Goal: Communication & Community: Answer question/provide support

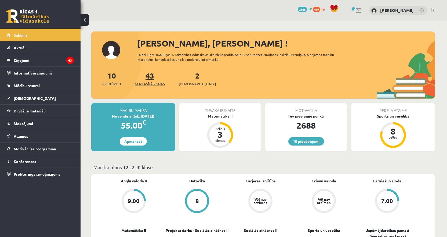
click at [149, 75] on link "43 Neizlasītās ziņas" at bounding box center [150, 79] width 30 height 16
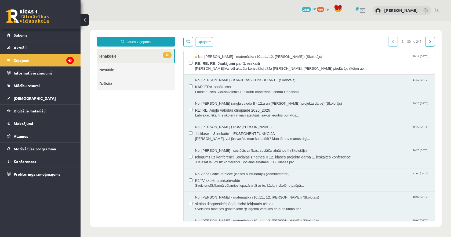
click at [216, 69] on span "[PERSON_NAME]!Vai vēl aktuāla konsultācija?Ja [PERSON_NAME], [PERSON_NAME] pied…" at bounding box center [312, 68] width 235 height 5
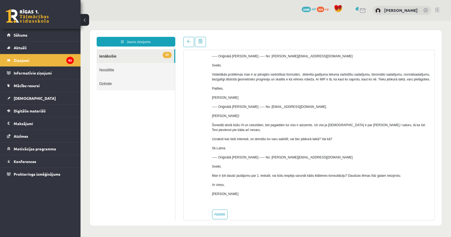
scroll to position [94, 0]
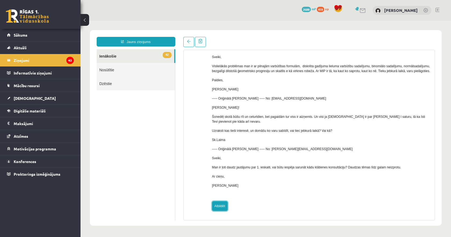
click at [222, 205] on link "Atbildēt" at bounding box center [220, 206] width 16 height 10
type input "**********"
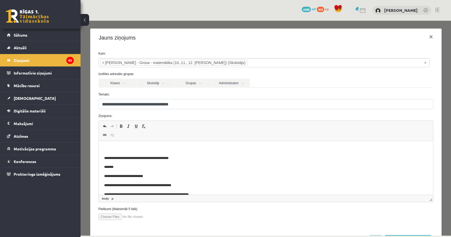
click at [164, 148] on p "Editor, wiswyg-editor-47433987162580-1760341730-965" at bounding box center [266, 149] width 324 height 6
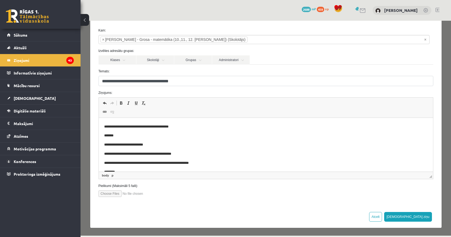
scroll to position [0, 0]
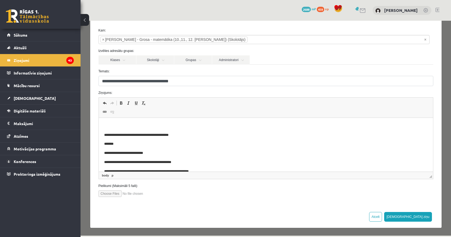
click at [153, 124] on p "Editor, wiswyg-editor-47433987162580-1760341730-965" at bounding box center [266, 126] width 324 height 6
click at [315, 136] on p "**********" at bounding box center [262, 135] width 316 height 6
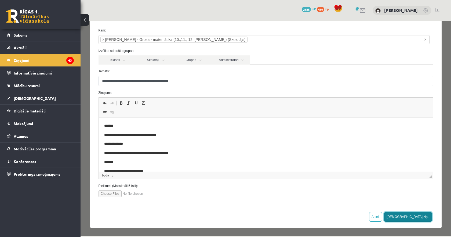
click at [417, 220] on button "[DEMOGRAPHIC_DATA] ziņu" at bounding box center [408, 217] width 48 height 10
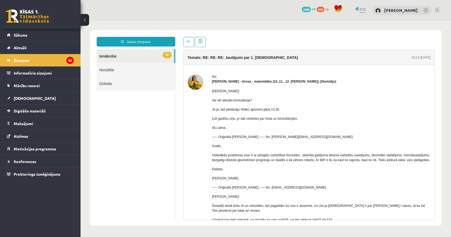
click at [104, 53] on link "42 Ienākošie" at bounding box center [136, 56] width 78 height 14
click at [32, 19] on link at bounding box center [27, 15] width 43 height 13
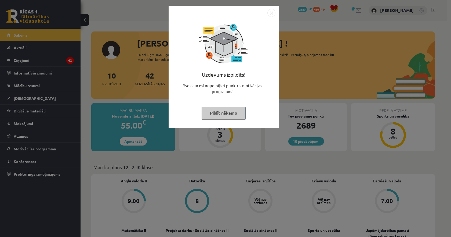
click at [221, 119] on div "Uzdevums izpildīts! Sveicam esi nopelnījis 1 punktus motivācijas programmā Pild…" at bounding box center [224, 70] width 104 height 107
click at [223, 112] on button "Pildīt nākamo" at bounding box center [224, 113] width 44 height 12
